Goal: Information Seeking & Learning: Learn about a topic

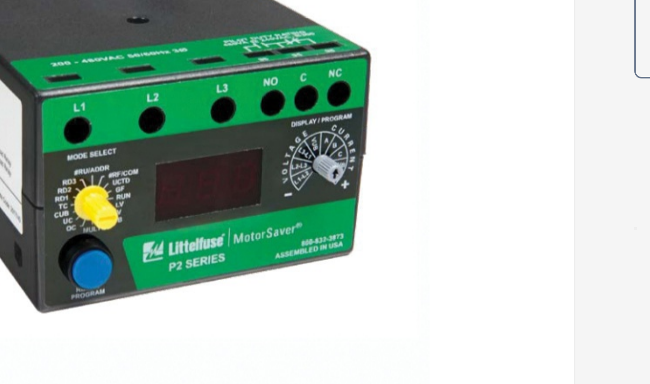
scroll to position [64, 0]
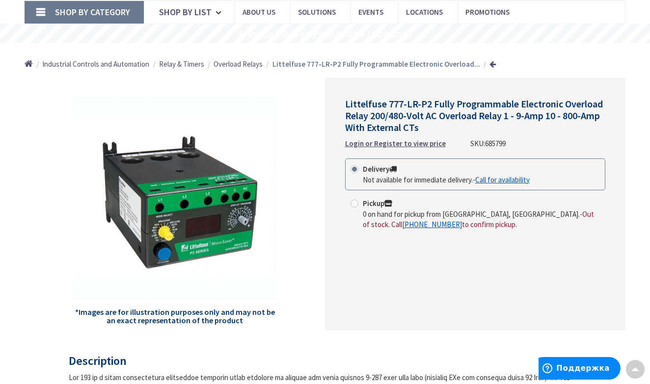
click at [42, 11] on link "Shop By Category" at bounding box center [84, 12] width 119 height 23
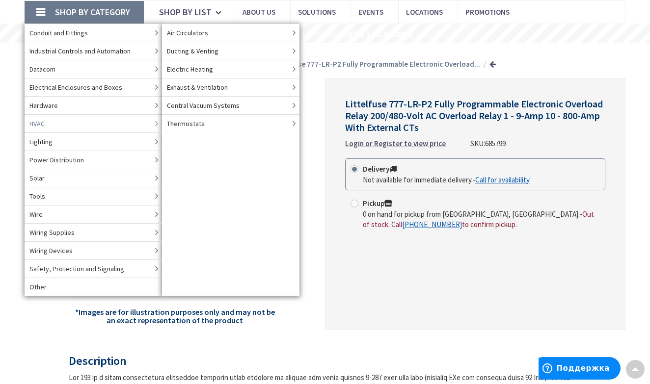
click at [41, 123] on span "HVAC" at bounding box center [36, 124] width 15 height 10
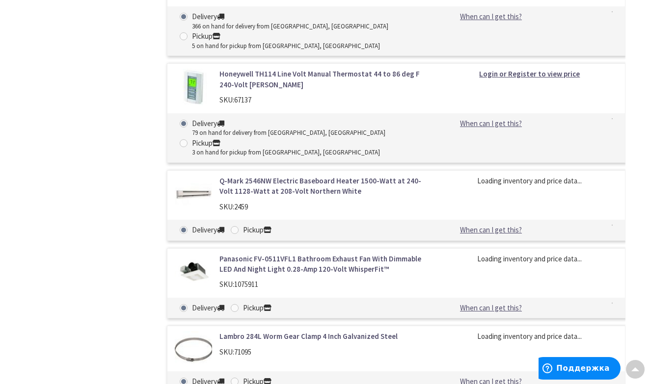
scroll to position [1270, 0]
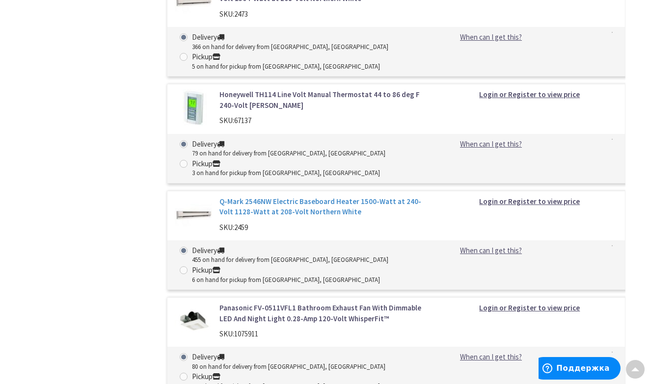
click at [245, 196] on link "Q-Mark 2546NW Electric Baseboard Heater 1500-Watt at 240-Volt 1128-Watt at 208-…" at bounding box center [323, 206] width 208 height 21
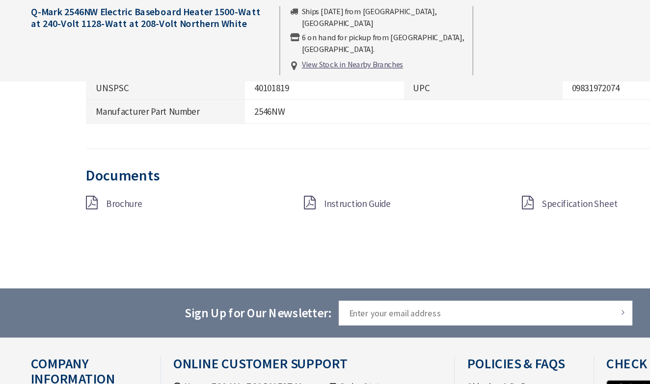
scroll to position [761, 0]
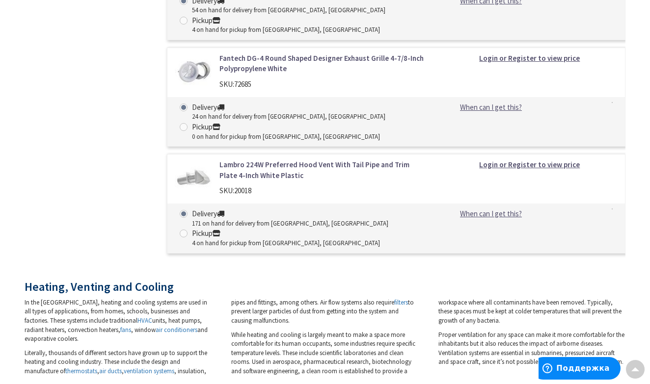
scroll to position [3997, 0]
